Goal: Find specific page/section: Find specific page/section

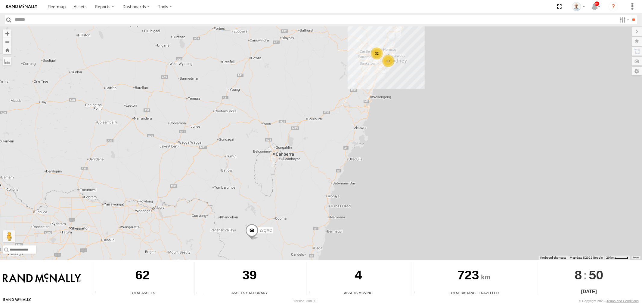
click at [380, 53] on div "32" at bounding box center [377, 54] width 12 height 12
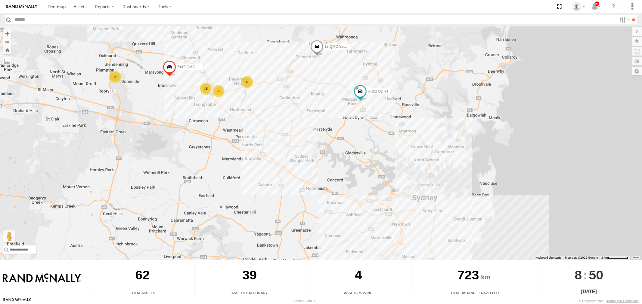
drag, startPoint x: 468, startPoint y: 214, endPoint x: 384, endPoint y: 109, distance: 134.2
click at [384, 109] on div "27QMC 6 18 # KS75A 2 2 # 102 UD 9T Z=18 QMC Written off 13 QMC-Spare" at bounding box center [321, 143] width 642 height 234
click at [80, 3] on link at bounding box center [80, 6] width 21 height 13
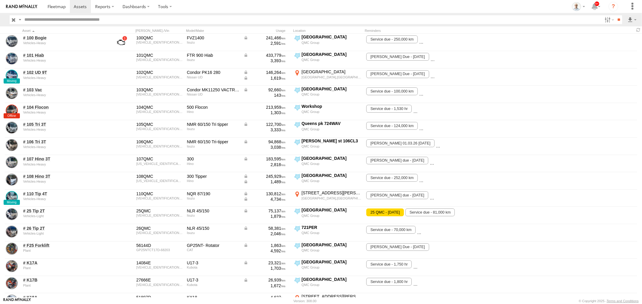
click at [331, 150] on div at bounding box center [389, 150] width 506 height 0
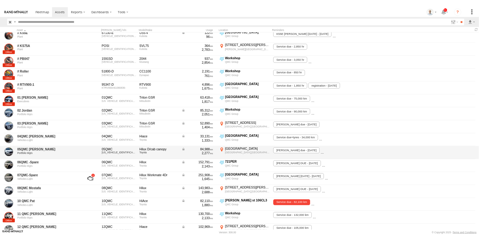
scroll to position [434, 0]
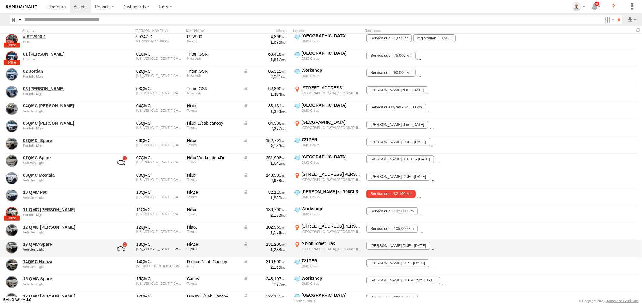
click at [38, 241] on div "13 QMC-Spare Vehicles-Light" at bounding box center [64, 249] width 84 height 16
